Goal: Task Accomplishment & Management: Manage account settings

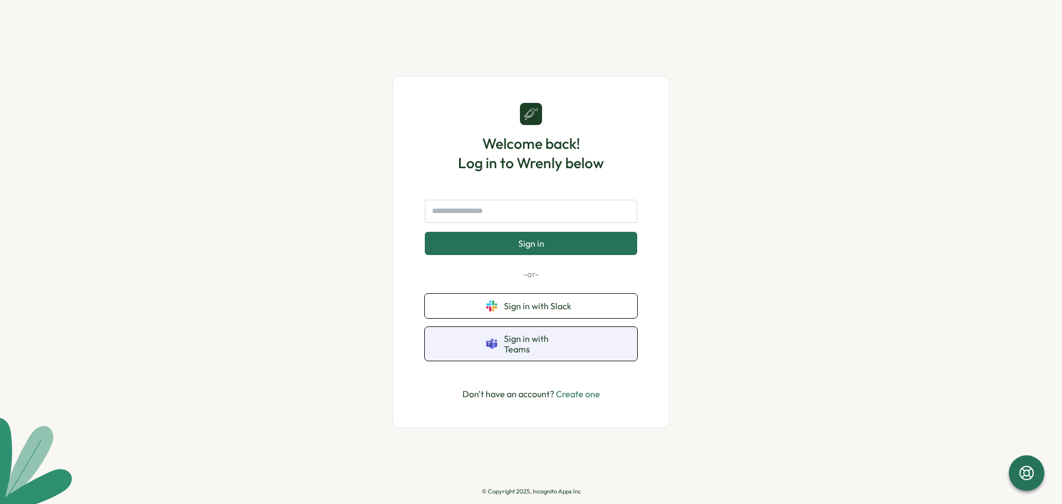
click at [566, 333] on span "Sign in with Teams" at bounding box center [540, 343] width 72 height 20
click at [588, 388] on link "Create one" at bounding box center [578, 393] width 44 height 11
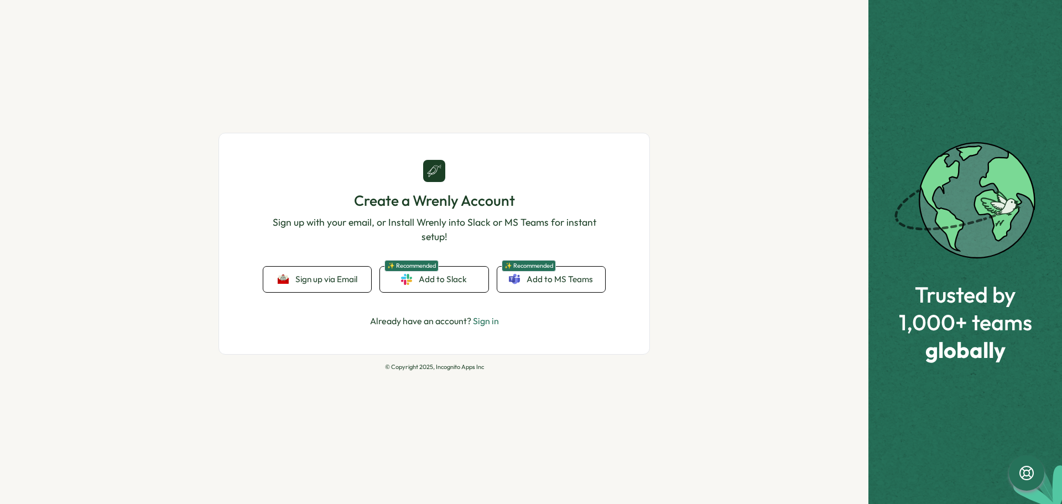
click at [537, 284] on div "Create a Wrenly Account Sign up with your email, or Install Wrenly into Slack o…" at bounding box center [434, 244] width 342 height 168
click at [536, 265] on span "✨ Recommended" at bounding box center [529, 266] width 54 height 12
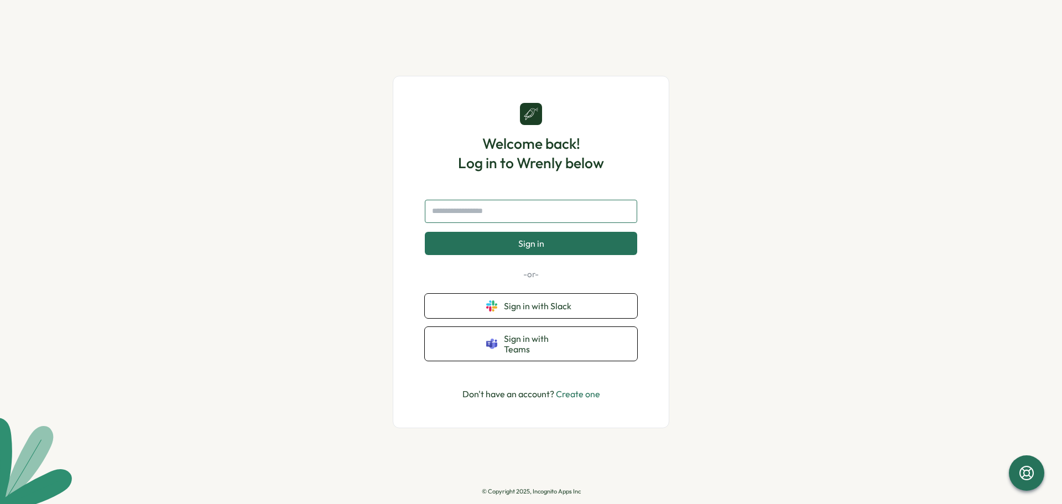
click at [532, 221] on input "text" at bounding box center [531, 211] width 212 height 23
click at [552, 333] on span "Sign in with Teams" at bounding box center [540, 343] width 72 height 20
